Goal: Task Accomplishment & Management: Use online tool/utility

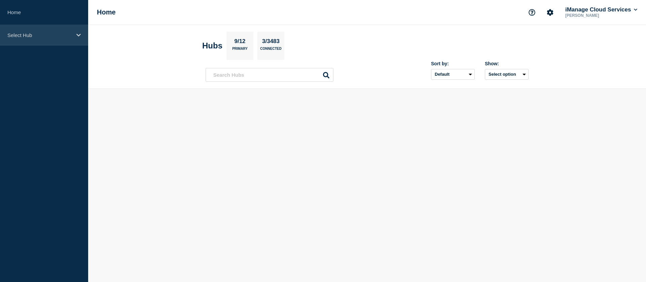
click at [44, 33] on p "Select Hub" at bounding box center [39, 35] width 65 height 6
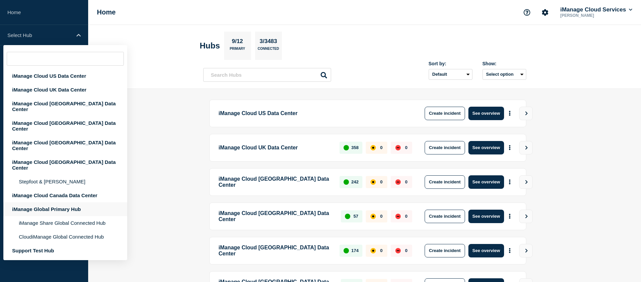
click at [64, 202] on div "iManage Global Primary Hub" at bounding box center [65, 209] width 124 height 14
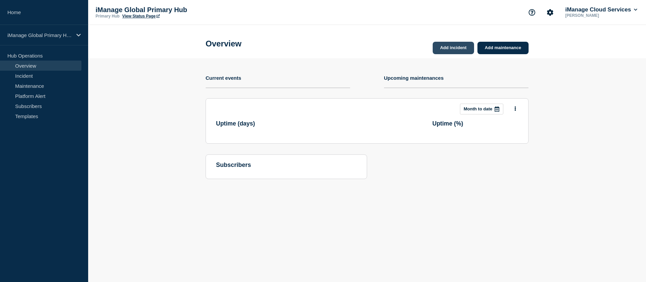
click at [464, 53] on link "Add incident" at bounding box center [453, 48] width 41 height 12
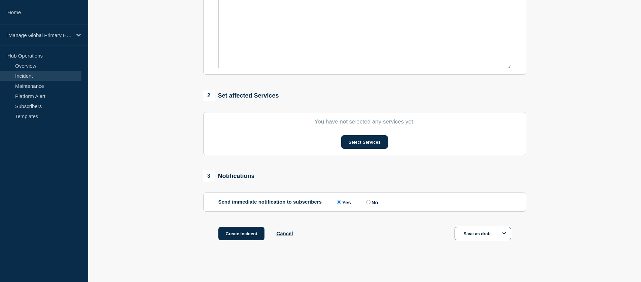
scroll to position [30, 0]
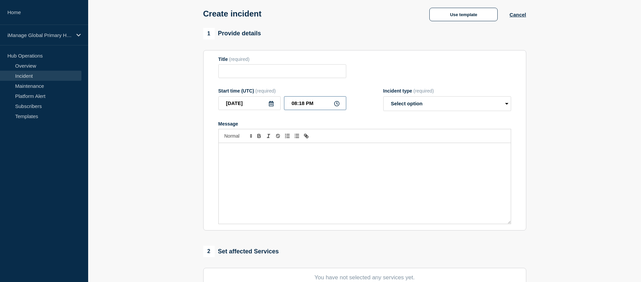
click at [306, 110] on input "08:18 PM" at bounding box center [315, 103] width 62 height 14
click at [315, 108] on input "08:18 PM" at bounding box center [315, 103] width 62 height 14
click at [318, 164] on div "Message" at bounding box center [365, 183] width 292 height 81
